Goal: Obtain resource: Download file/media

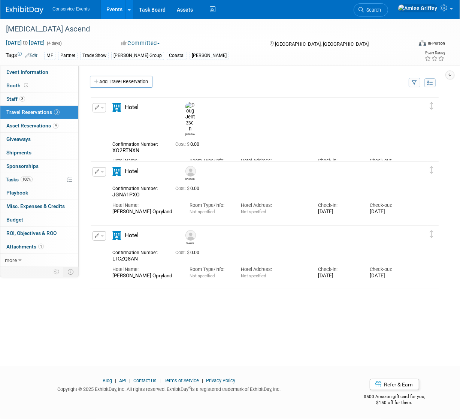
click at [107, 8] on link "Events" at bounding box center [114, 9] width 27 height 19
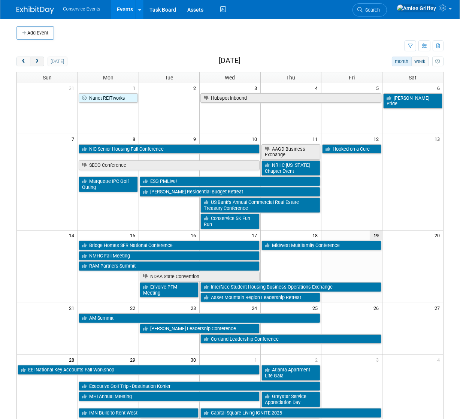
click at [35, 62] on span "next" at bounding box center [37, 61] width 6 height 5
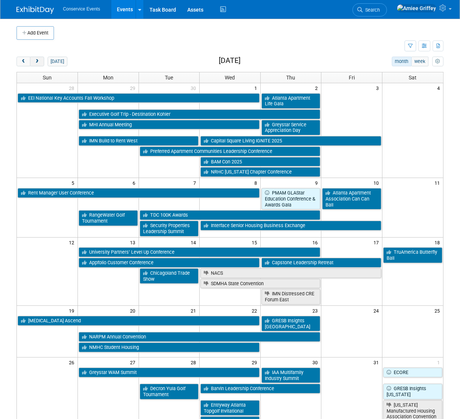
click at [37, 61] on span "next" at bounding box center [37, 61] width 6 height 5
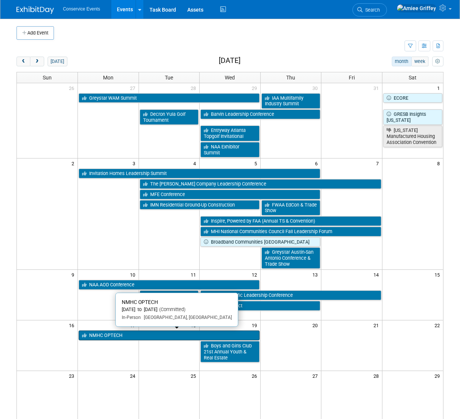
click at [104, 333] on link "NMHC OPTECH" at bounding box center [169, 335] width 181 height 10
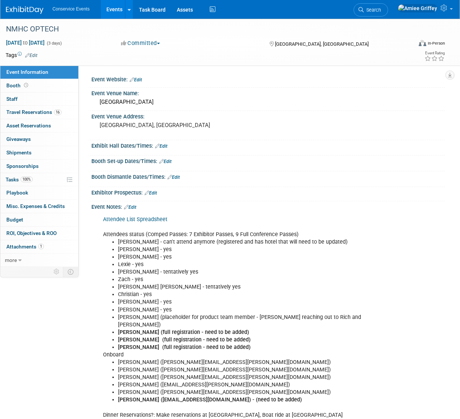
click at [142, 216] on link "Attendee List Spreadsheet" at bounding box center [135, 219] width 64 height 6
